Goal: Check status

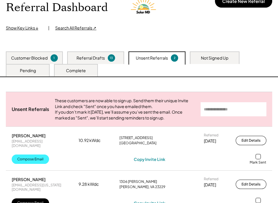
scroll to position [106, 0]
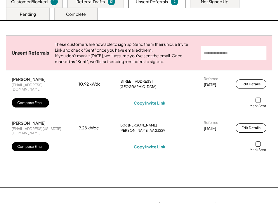
click at [25, 5] on div "Customer Blocked 1" at bounding box center [34, 1] width 57 height 13
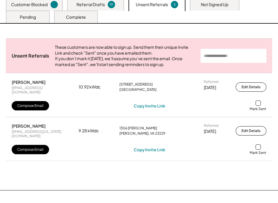
scroll to position [26, 0]
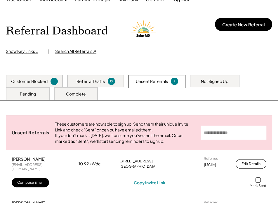
click at [46, 80] on div "Customer Blocked" at bounding box center [29, 81] width 36 height 6
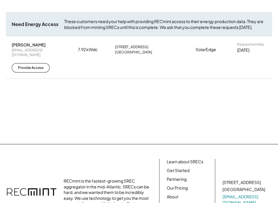
scroll to position [132, 0]
